Goal: Task Accomplishment & Management: Use online tool/utility

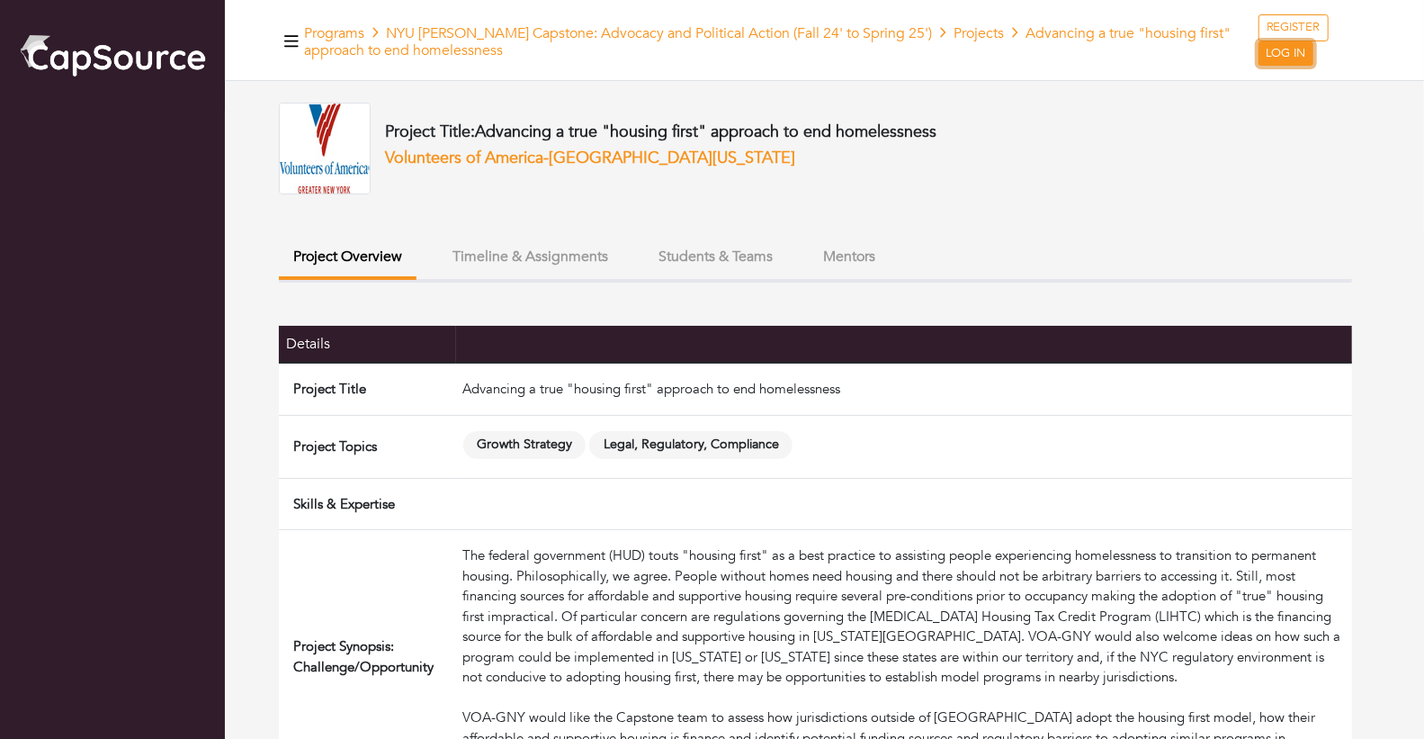
click at [1284, 54] on link "LOG IN" at bounding box center [1286, 53] width 55 height 25
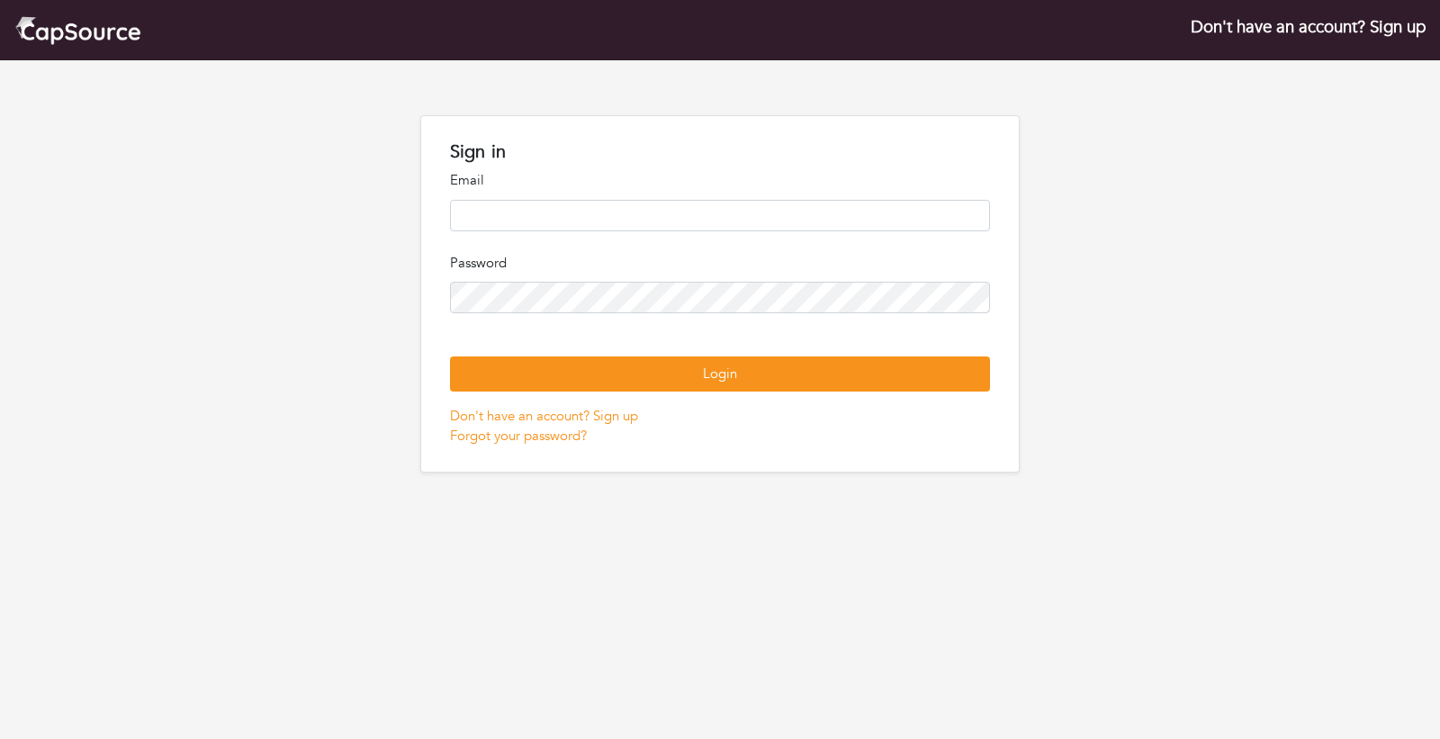
type input "**********"
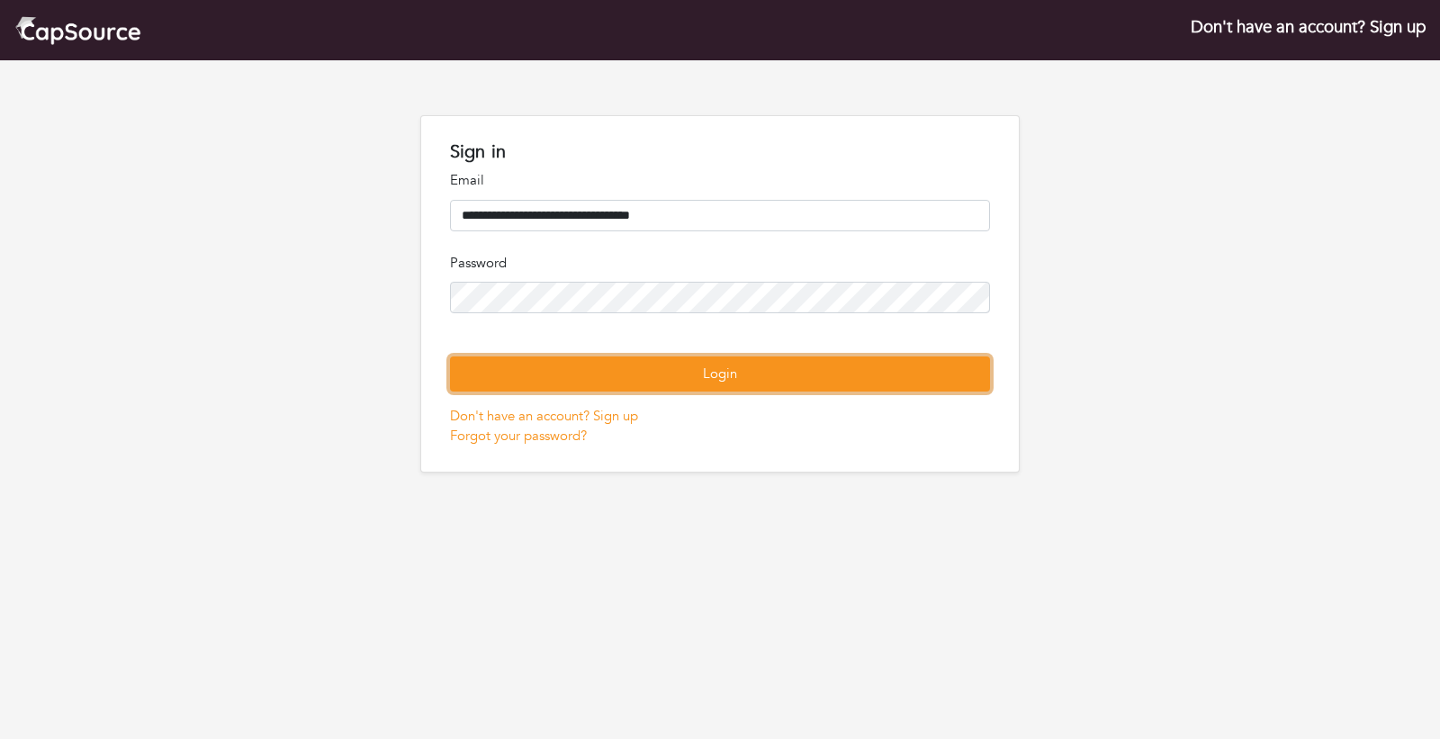
click at [767, 391] on button "Login" at bounding box center [720, 373] width 541 height 35
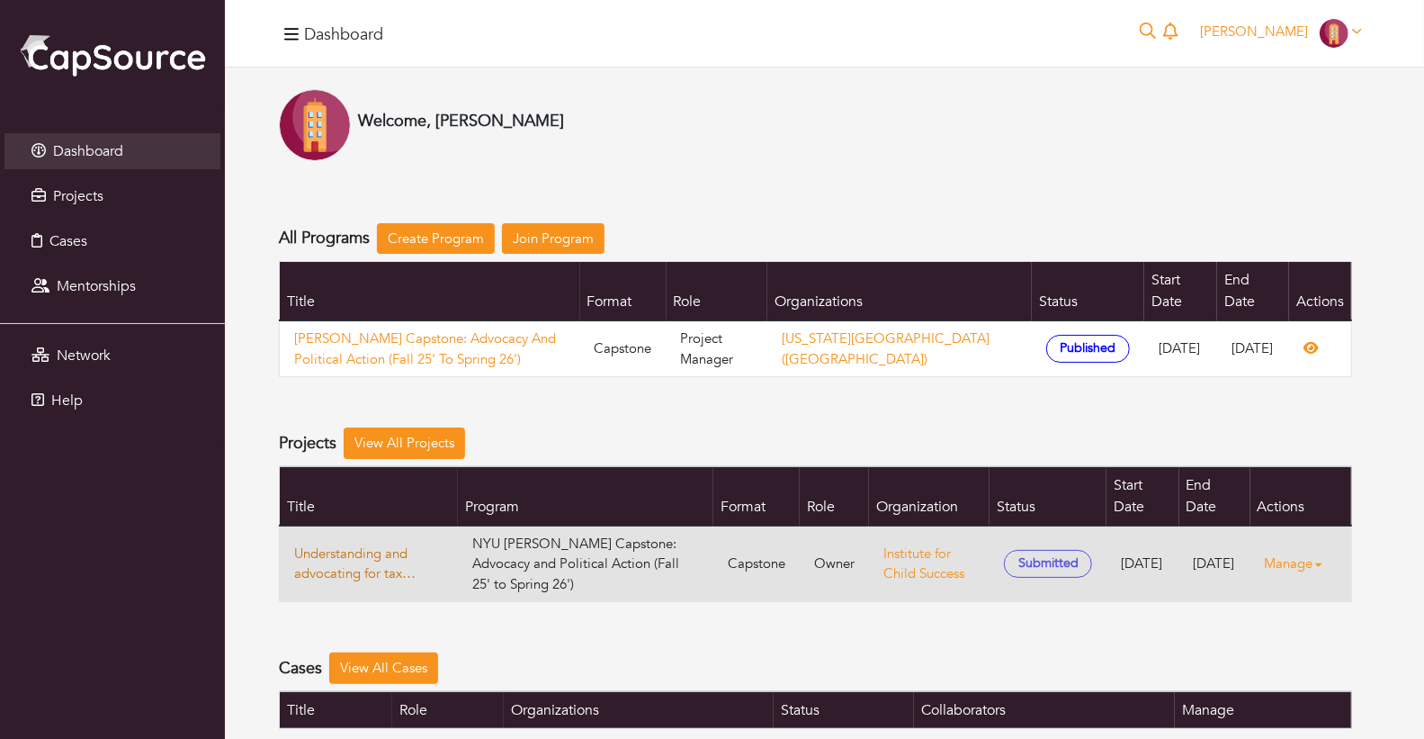
click at [371, 543] on link "Understanding and advocating for tax policies to support early childhood develo…" at bounding box center [368, 563] width 149 height 40
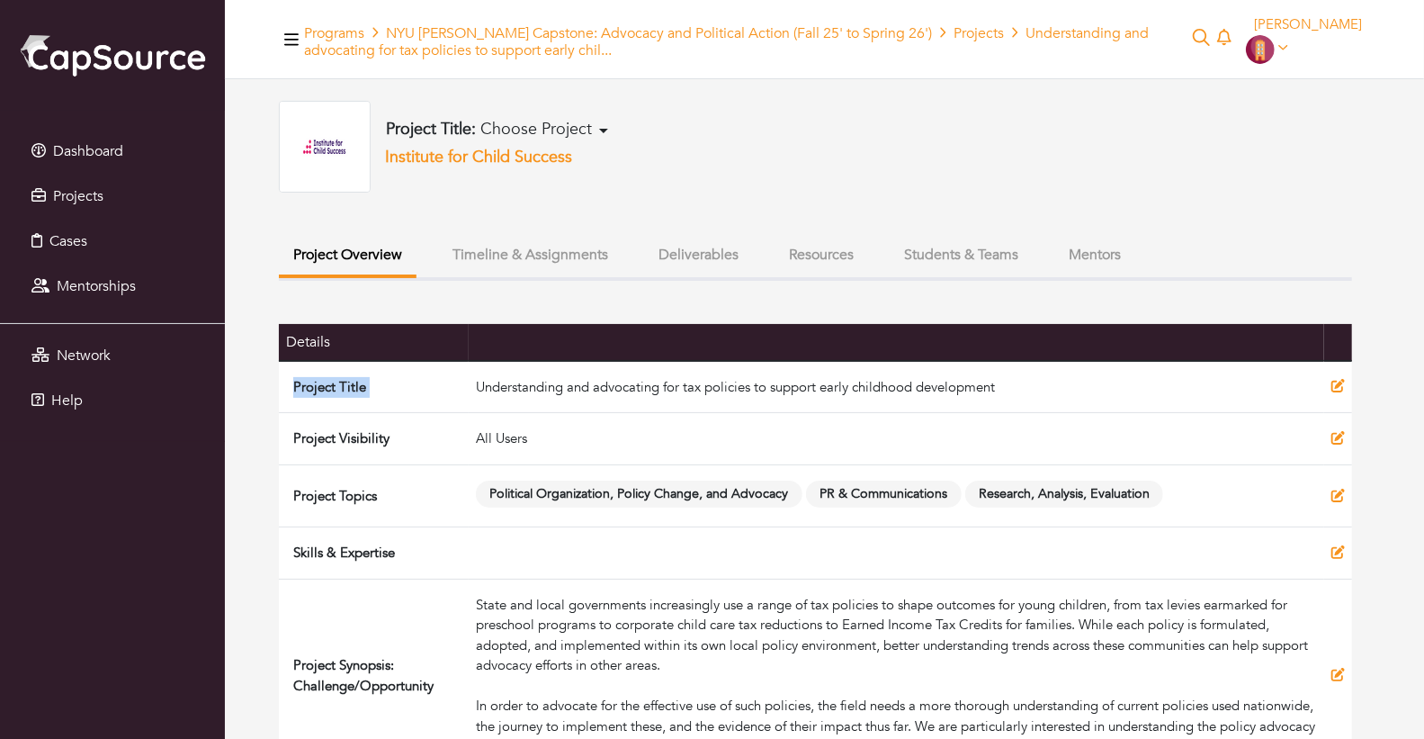
drag, startPoint x: 480, startPoint y: 381, endPoint x: 1032, endPoint y: 357, distance: 552.9
click at [1032, 357] on table "Details Project Title Understanding and advocating for tax policies to support …" at bounding box center [815, 651] width 1073 height 654
copy table "Project Title"
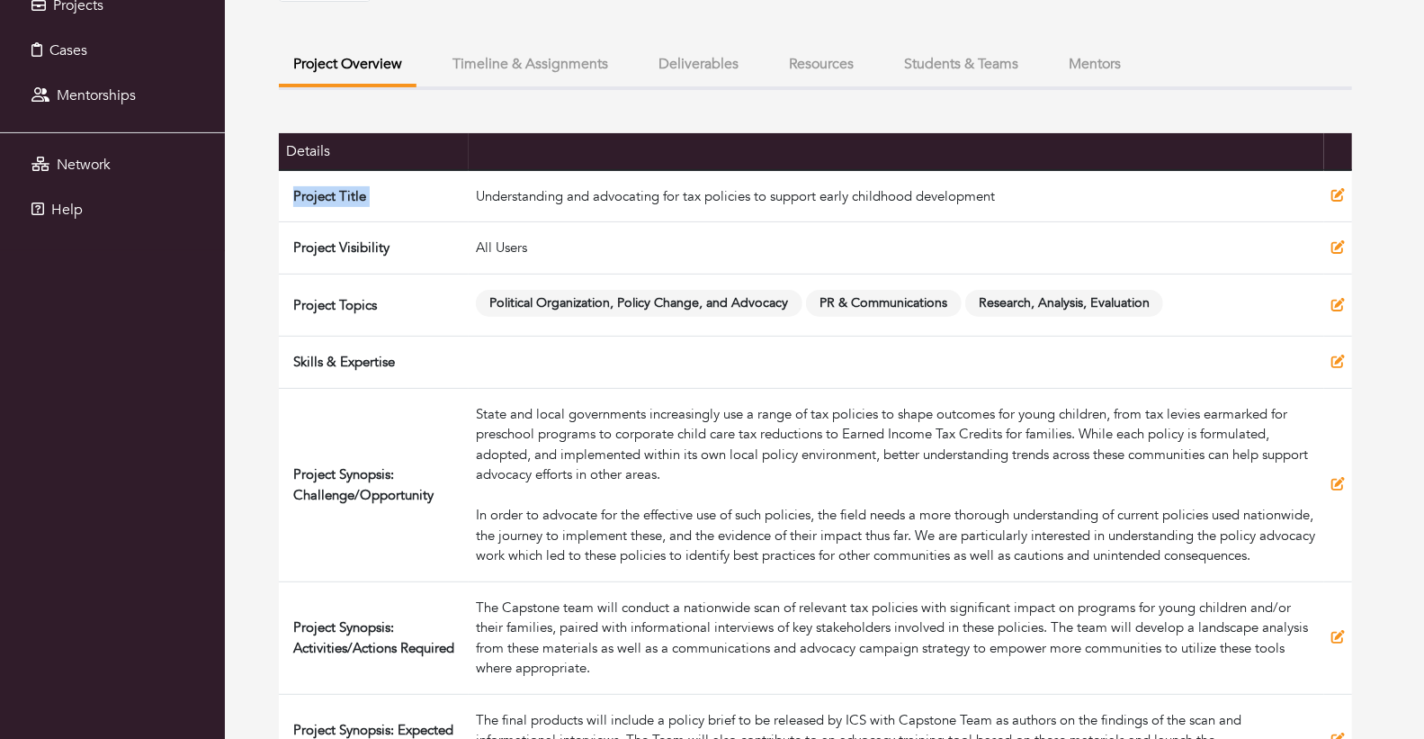
scroll to position [272, 0]
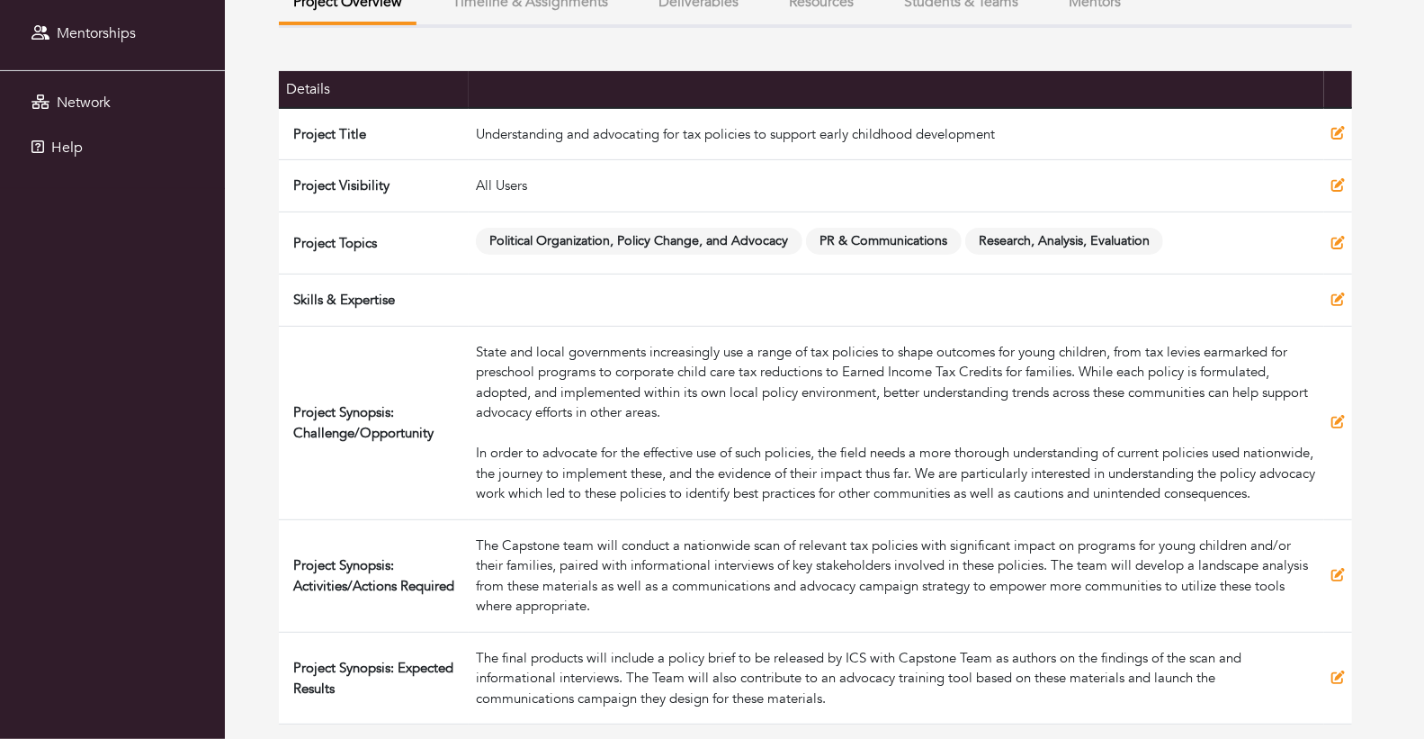
click at [490, 111] on td "Understanding and advocating for tax policies to support early childhood develo…" at bounding box center [897, 134] width 856 height 52
drag, startPoint x: 486, startPoint y: 111, endPoint x: 1015, endPoint y: 110, distance: 529.0
click at [1015, 110] on td "Understanding and advocating for tax policies to support early childhood develo…" at bounding box center [897, 134] width 856 height 52
copy td "nderstanding and advocating for tax policies to support early childhood develop…"
